Goal: Information Seeking & Learning: Learn about a topic

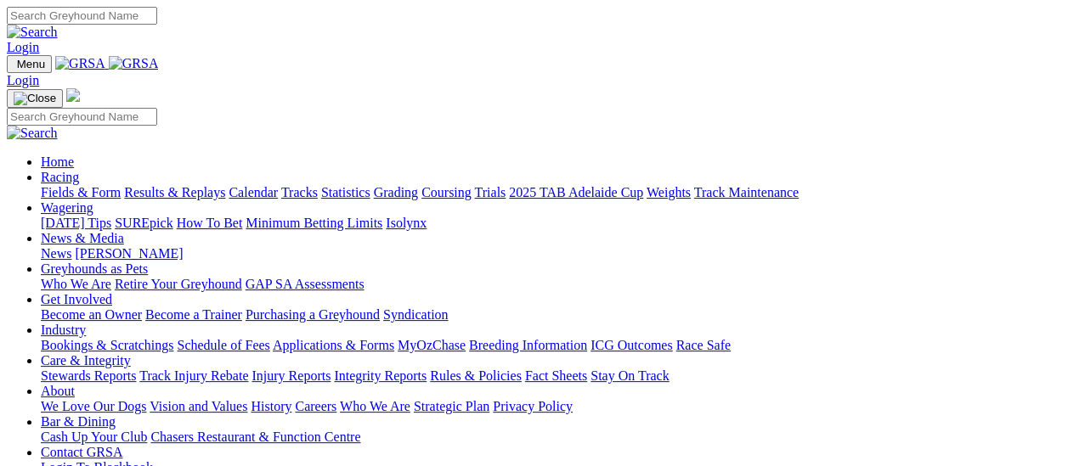
click at [50, 185] on link "Fields & Form" at bounding box center [81, 192] width 80 height 14
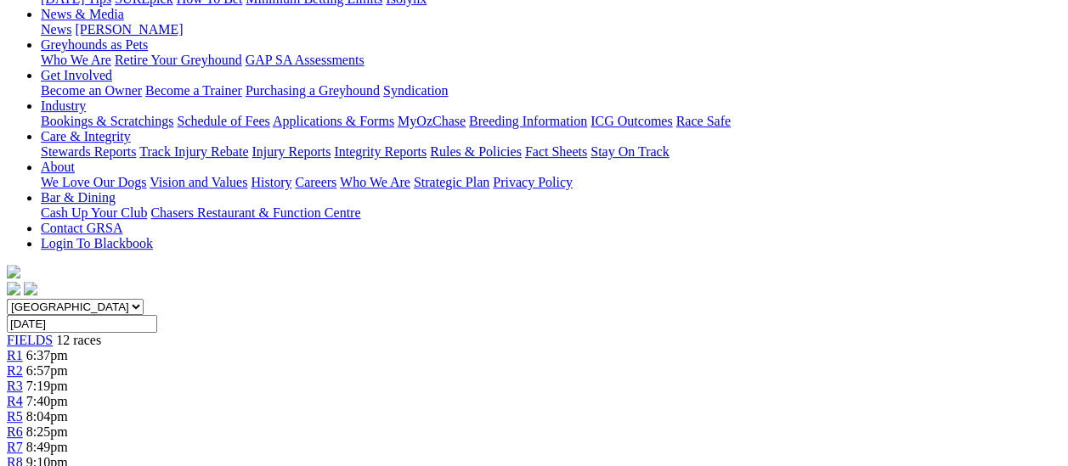
scroll to position [340, 0]
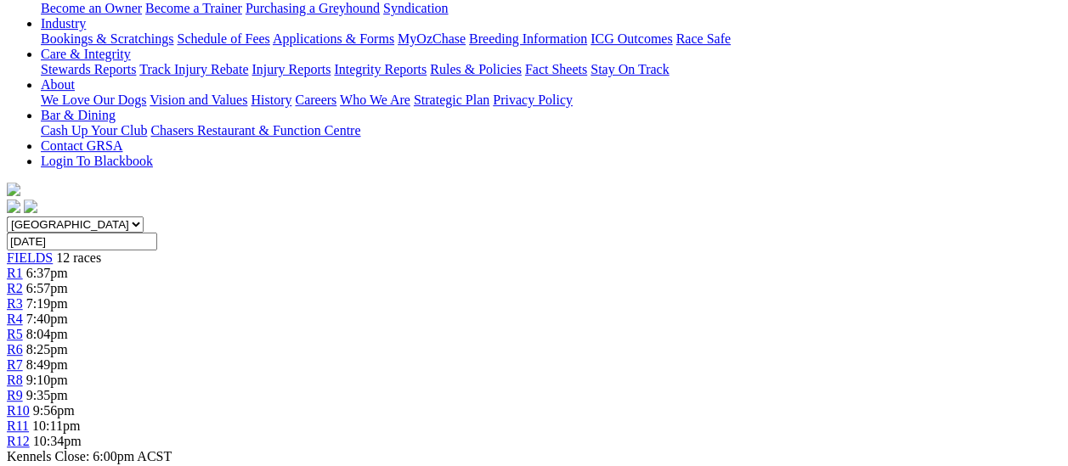
scroll to position [340, 0]
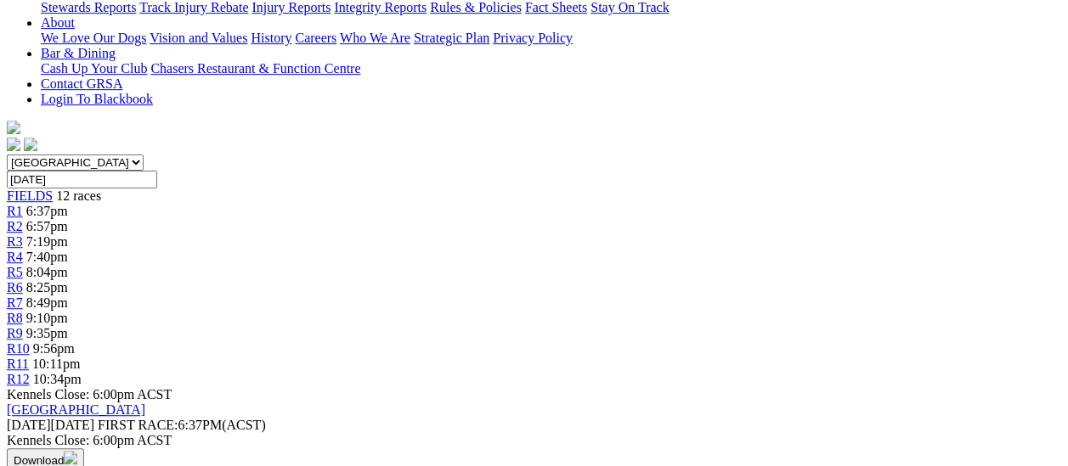
scroll to position [425, 0]
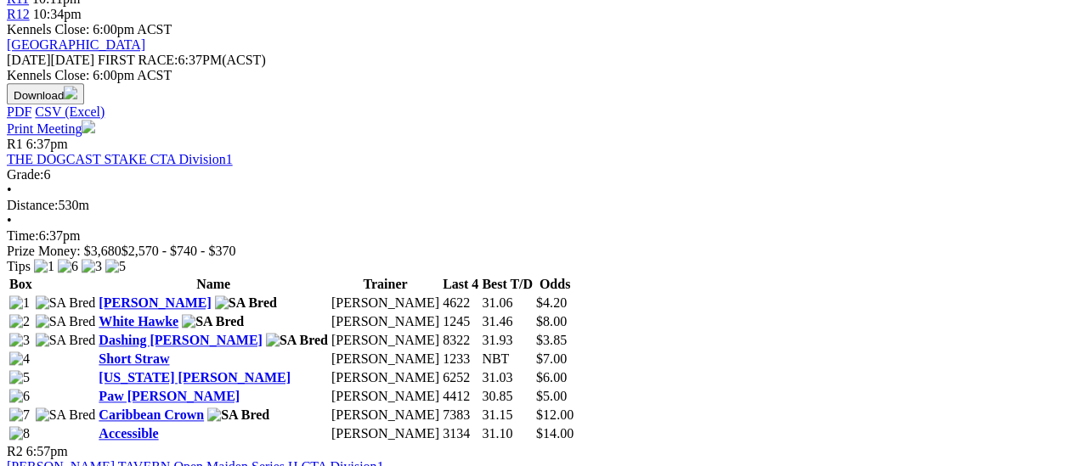
scroll to position [850, 0]
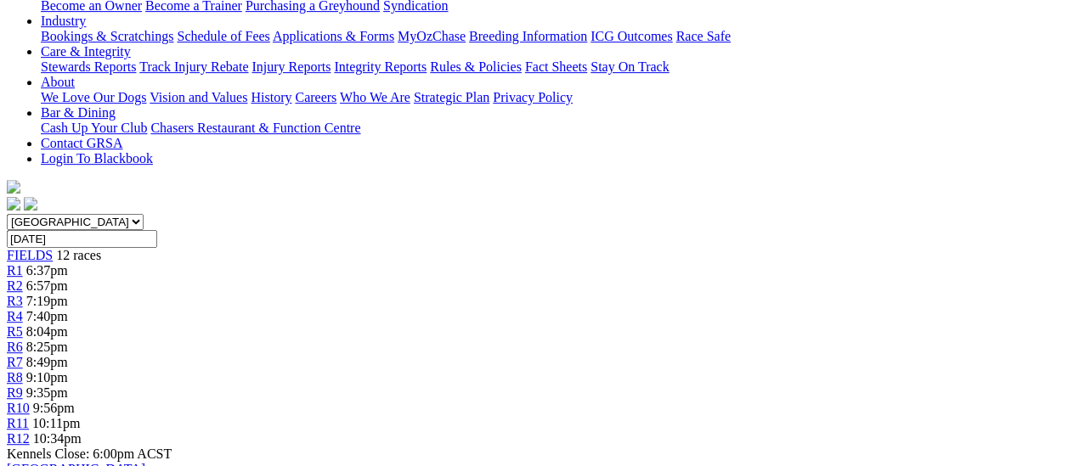
scroll to position [85, 0]
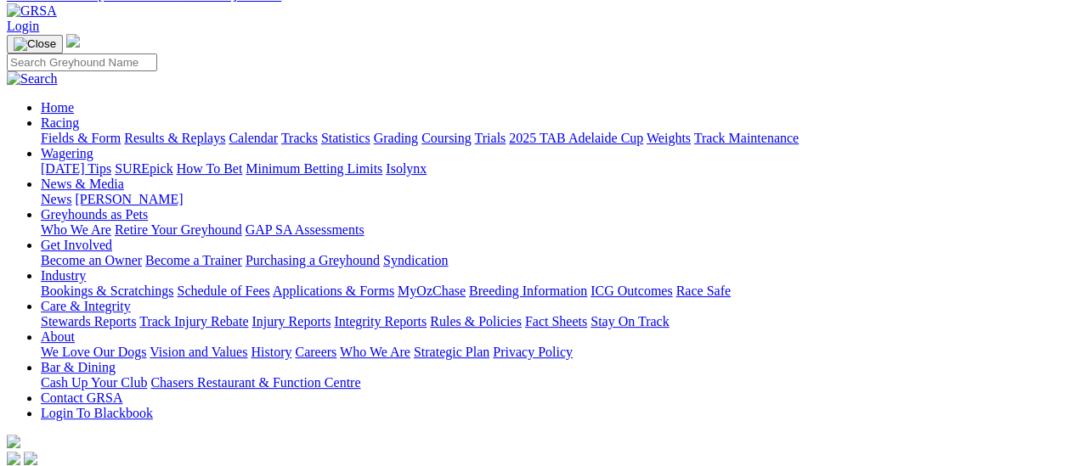
click at [50, 131] on link "Fields & Form" at bounding box center [81, 138] width 80 height 14
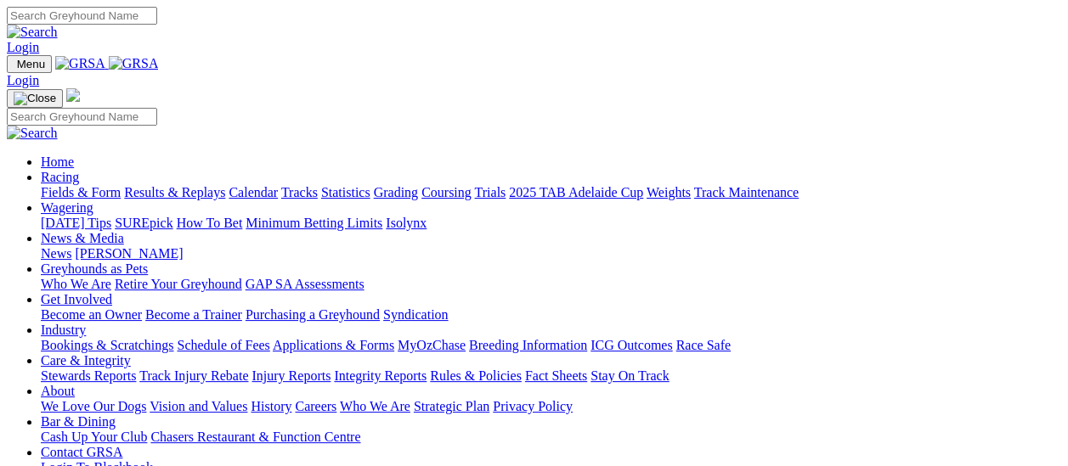
click at [59, 185] on link "Fields & Form" at bounding box center [81, 192] width 80 height 14
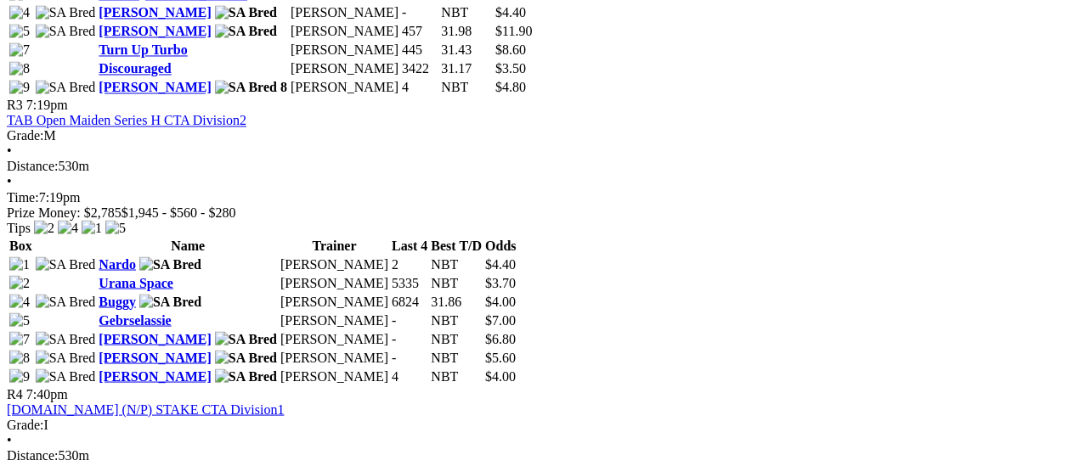
scroll to position [1359, 0]
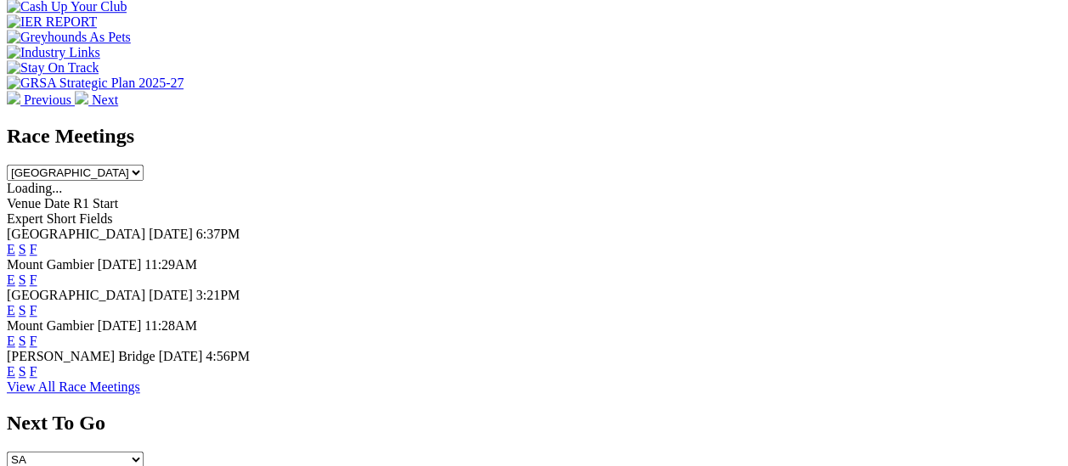
scroll to position [680, 0]
